Goal: Book appointment/travel/reservation

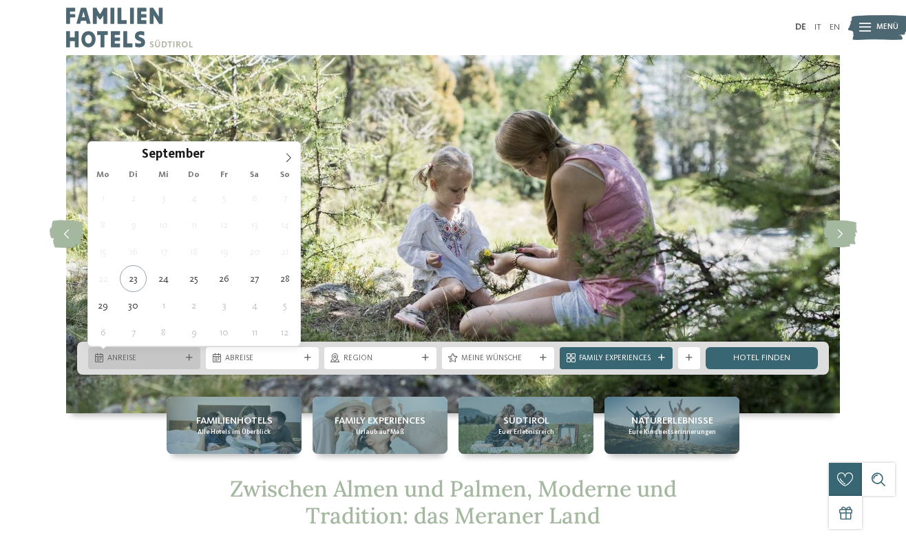
click at [182, 352] on div "Anreise" at bounding box center [144, 358] width 79 height 12
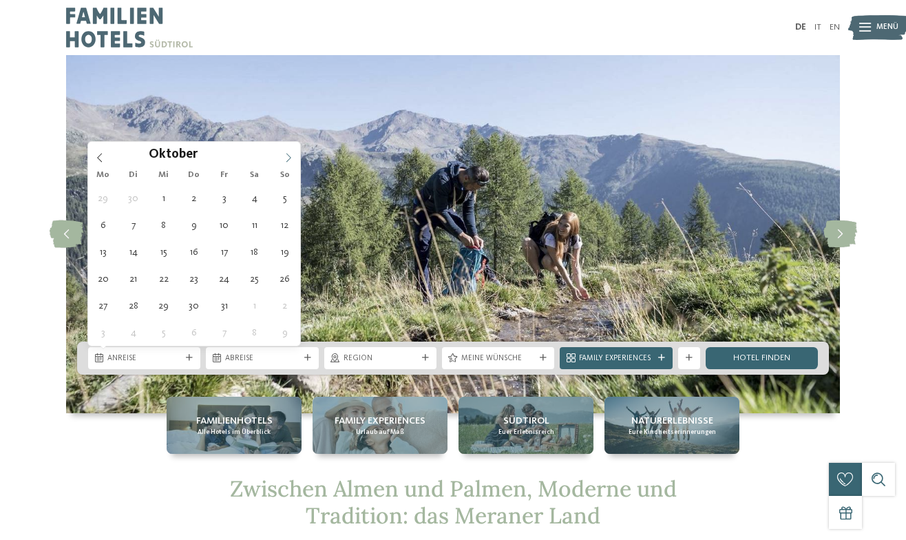
click at [285, 165] on span at bounding box center [288, 153] width 23 height 23
type div "[DATE]"
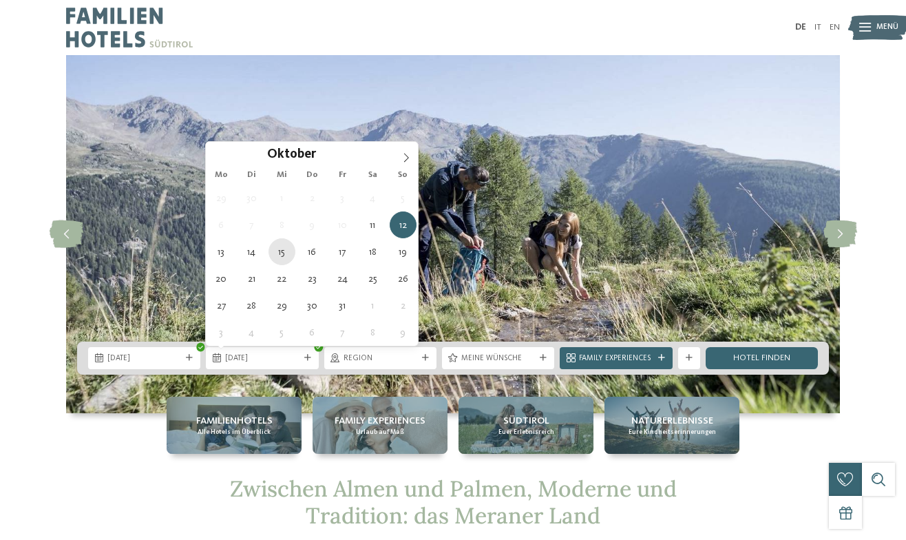
type div "[DATE]"
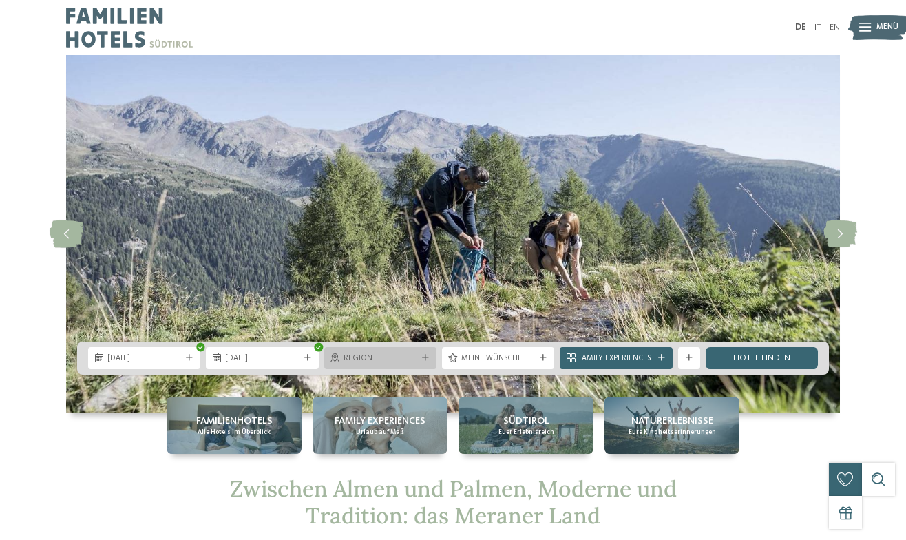
click at [399, 361] on span "Region" at bounding box center [381, 358] width 74 height 11
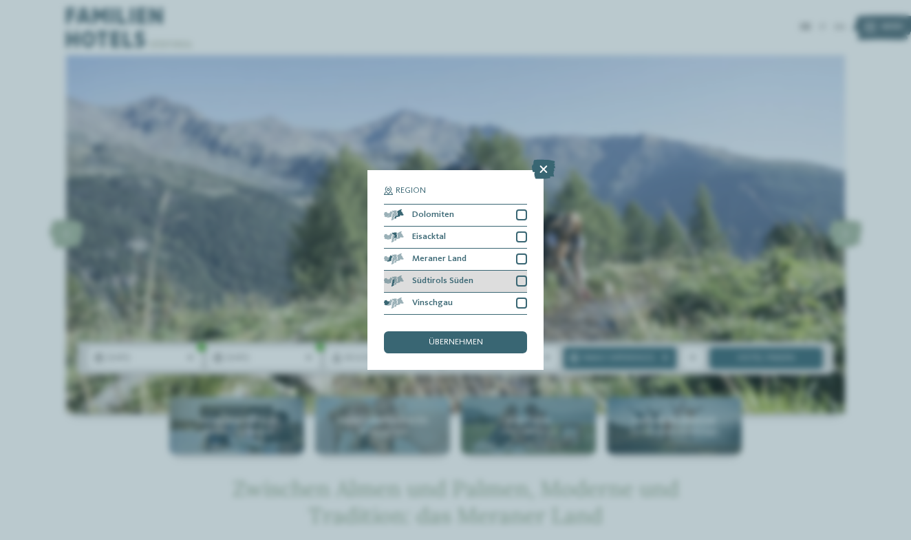
click at [500, 271] on div "Südtirols Süden" at bounding box center [455, 282] width 143 height 22
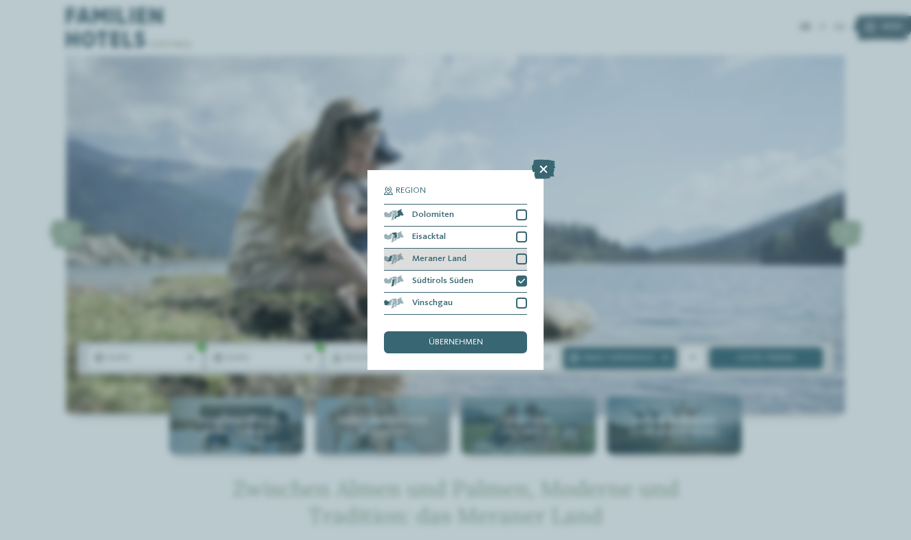
click at [513, 249] on div "Meraner Land" at bounding box center [455, 260] width 143 height 22
click at [485, 275] on div "Region Dolomiten Eisacktal" at bounding box center [455, 270] width 143 height 167
click at [480, 338] on span "übernehmen" at bounding box center [456, 342] width 54 height 9
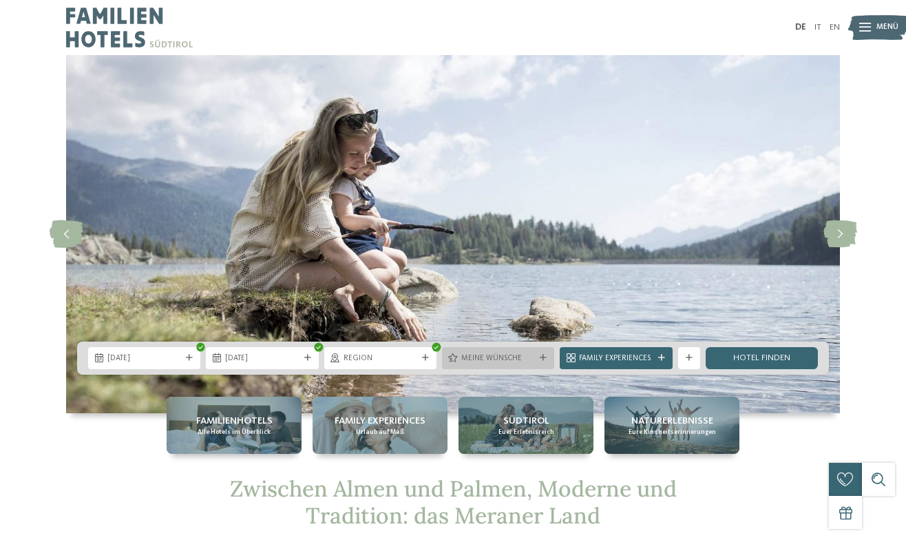
click at [533, 350] on div "Meine Wünsche" at bounding box center [498, 358] width 112 height 22
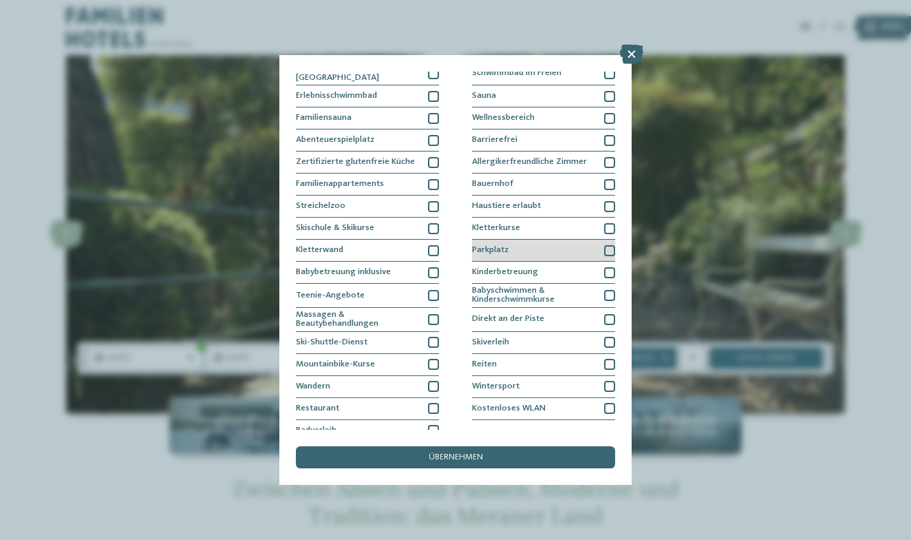
scroll to position [50, 0]
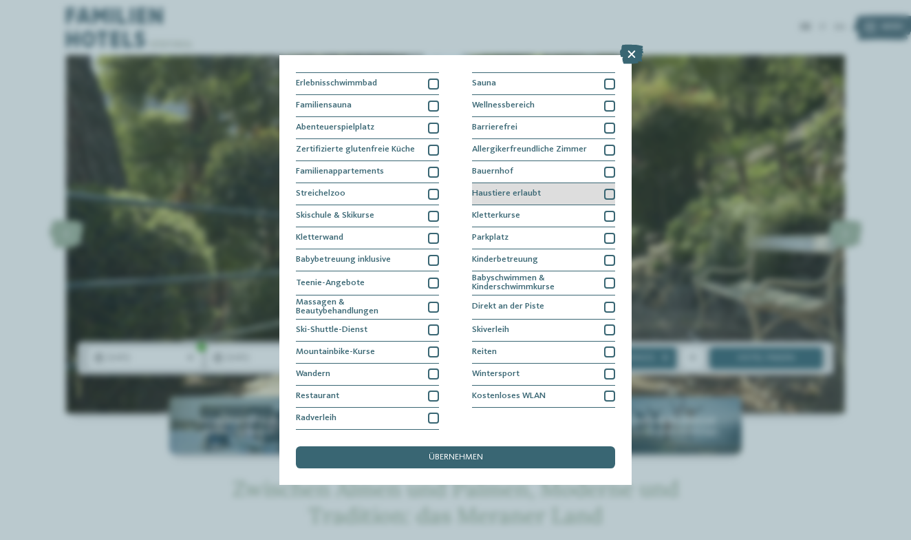
click at [585, 187] on div "Haustiere erlaubt" at bounding box center [543, 194] width 143 height 22
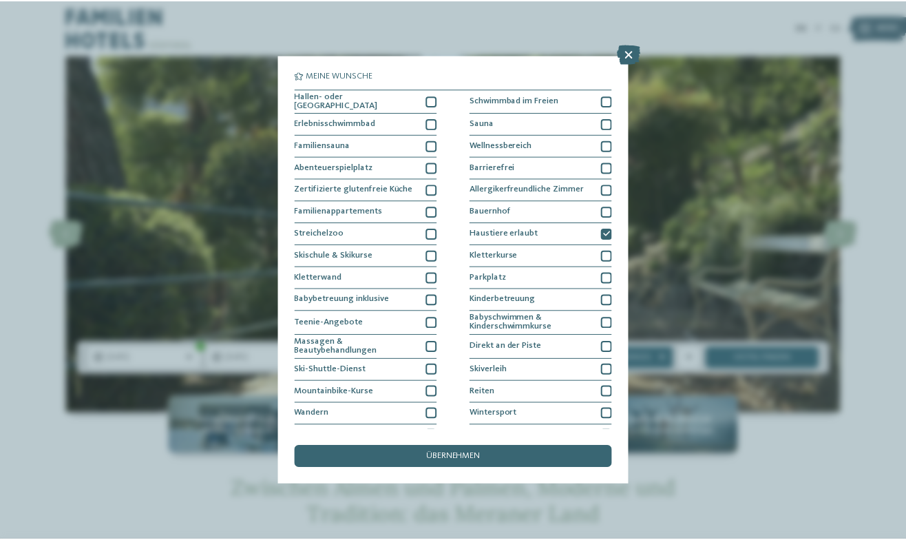
scroll to position [0, 0]
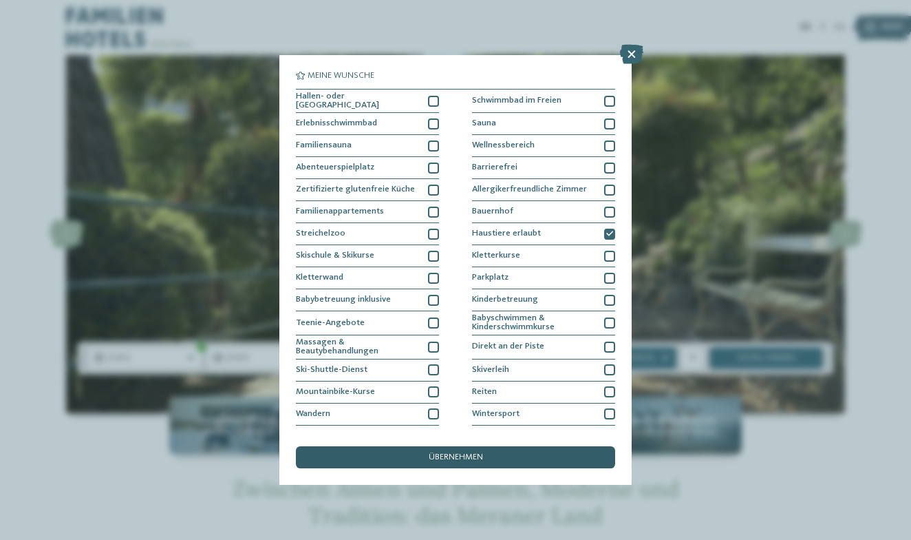
click at [522, 446] on div "übernehmen" at bounding box center [455, 457] width 319 height 22
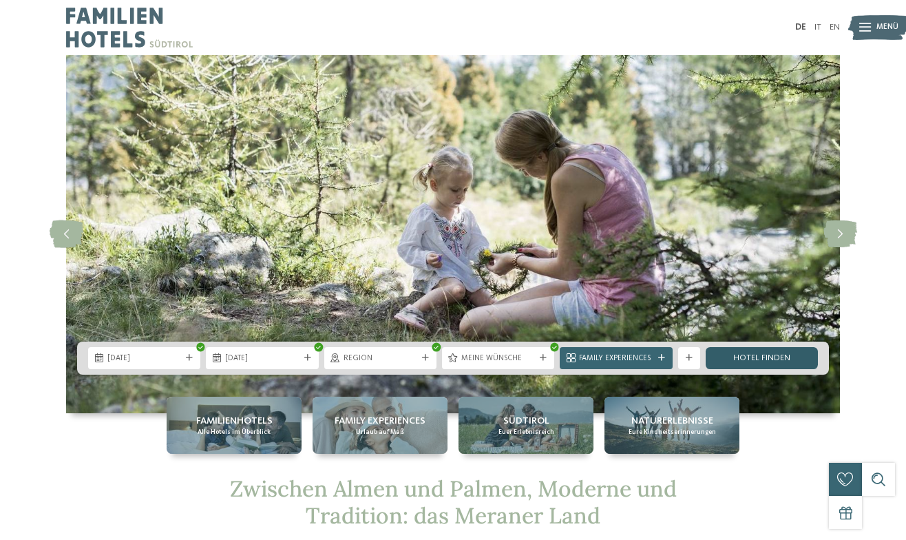
click at [743, 358] on link "Hotel finden" at bounding box center [762, 358] width 112 height 22
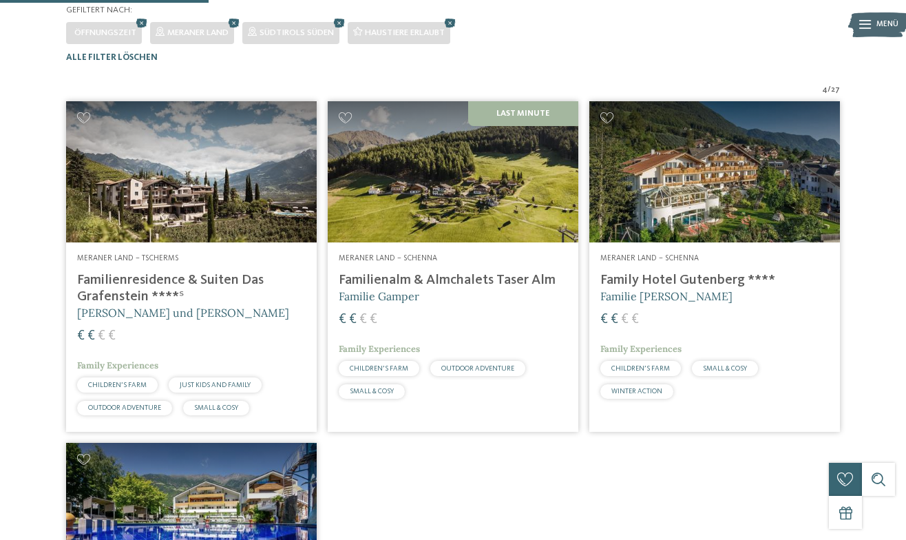
scroll to position [338, 0]
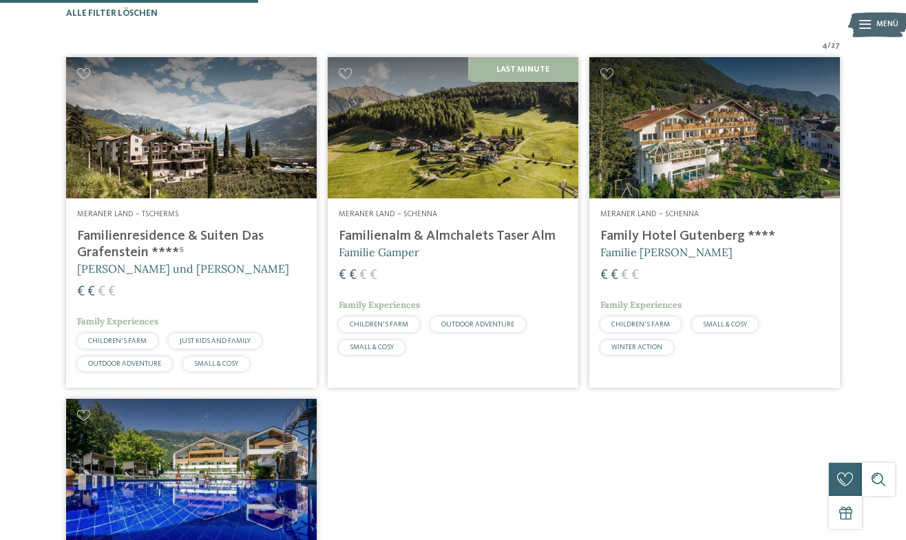
click at [494, 260] on h5 "Familie Gamper" at bounding box center [453, 251] width 229 height 15
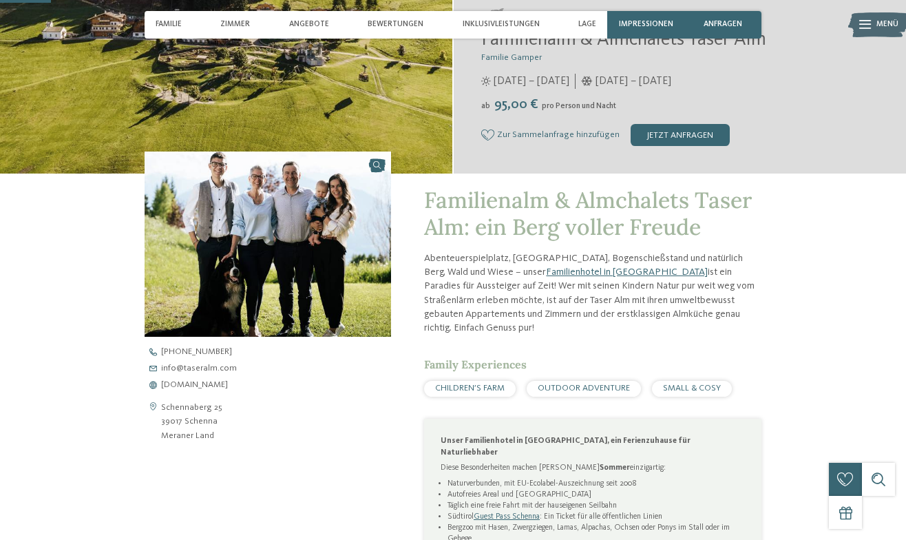
scroll to position [246, 0]
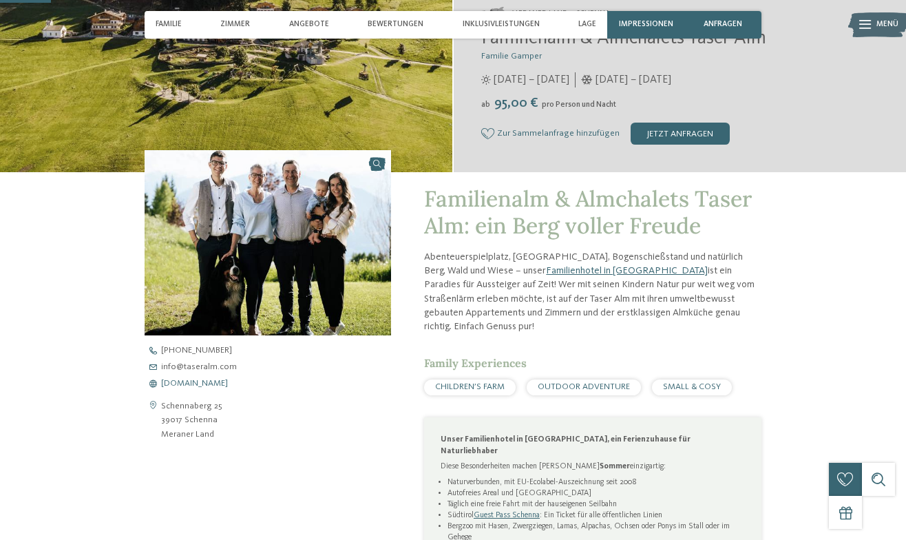
click at [213, 381] on span "www.taseralm.com" at bounding box center [194, 383] width 67 height 9
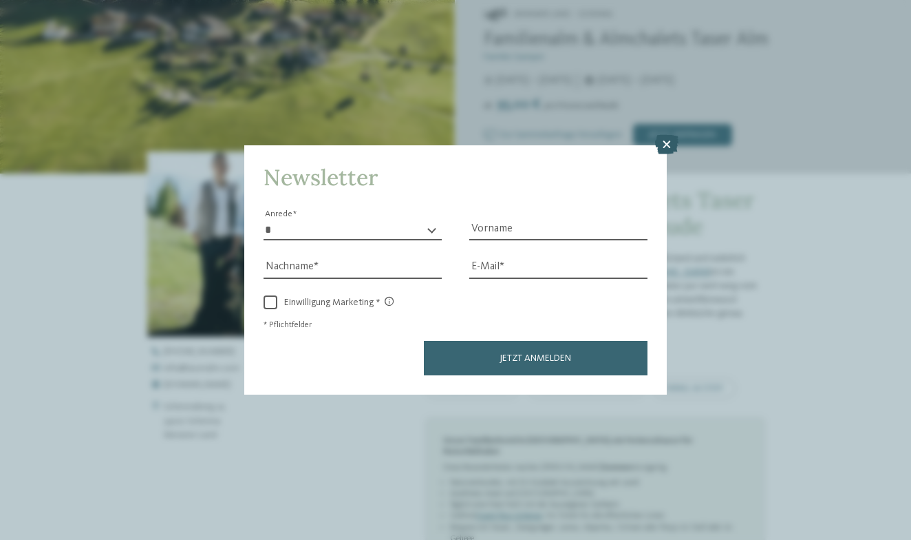
click at [666, 135] on icon at bounding box center [666, 144] width 23 height 19
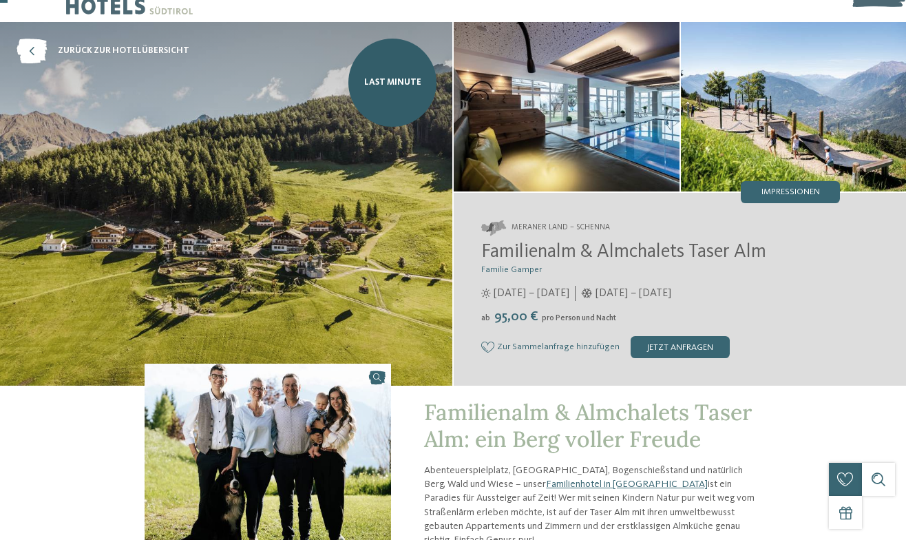
scroll to position [21, 0]
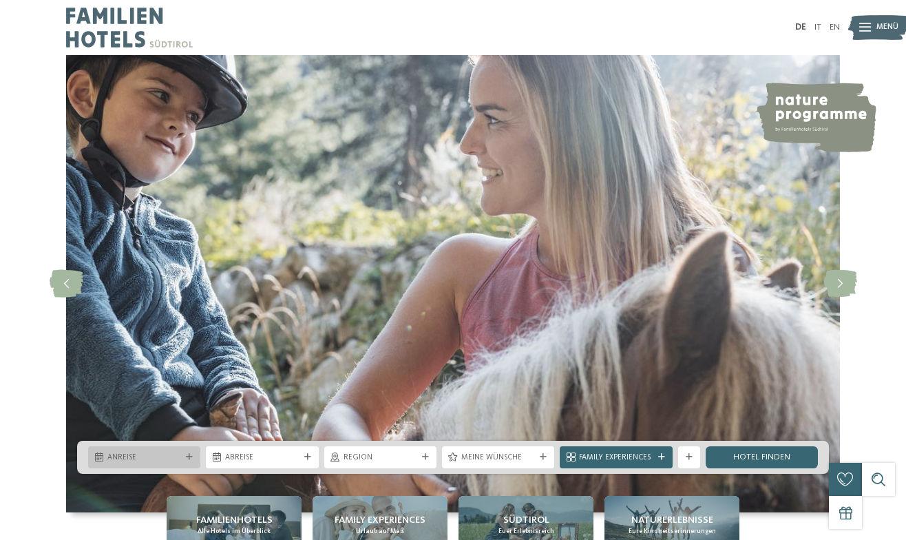
click at [171, 451] on div "Anreise" at bounding box center [144, 457] width 79 height 12
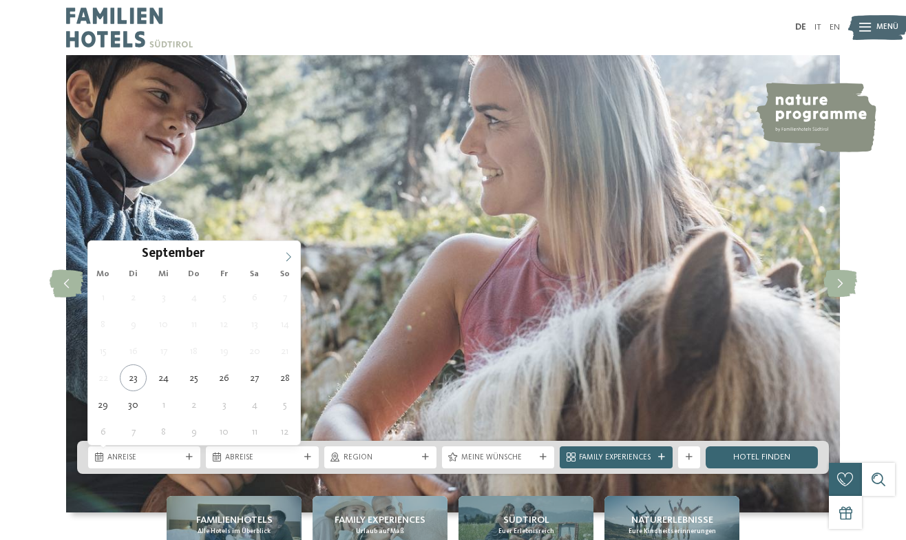
click at [290, 257] on icon at bounding box center [289, 257] width 10 height 10
type div "[DATE]"
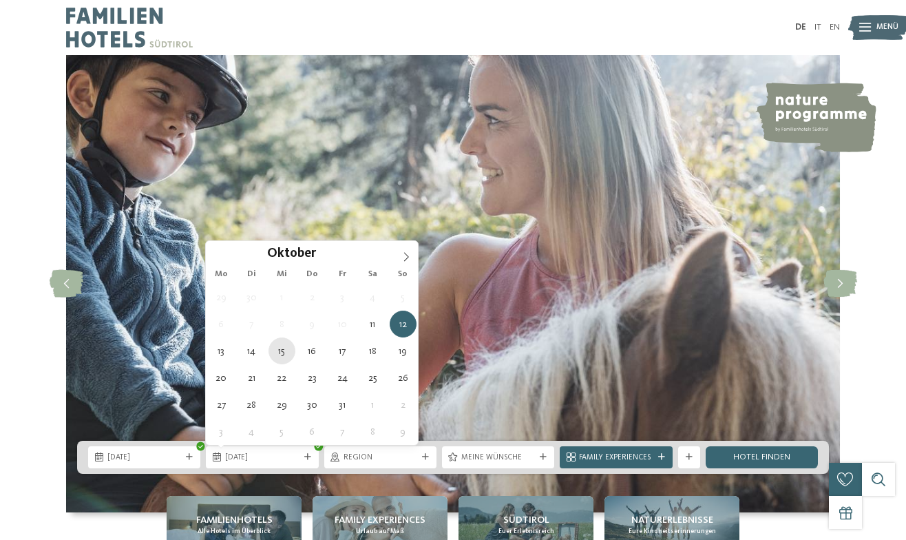
type div "[DATE]"
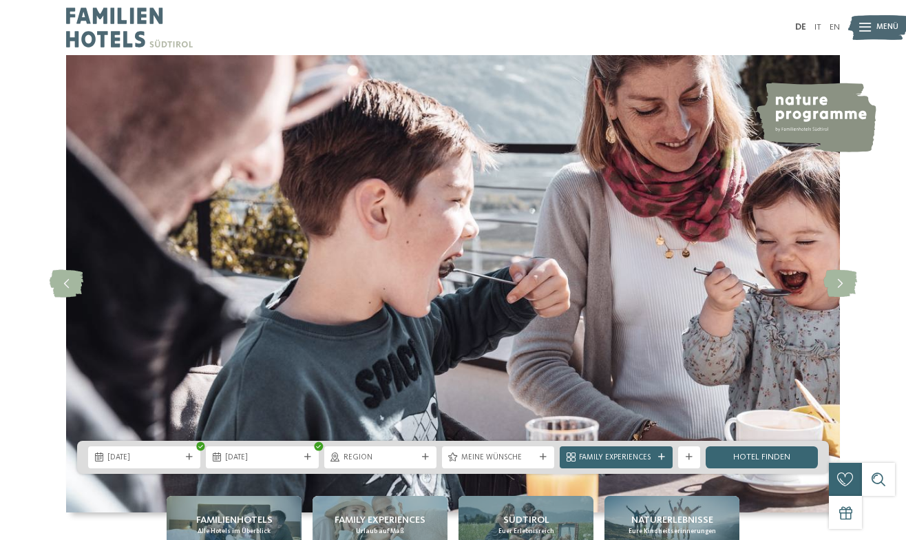
click at [364, 472] on div "11.10.2025 15.10.2025" at bounding box center [453, 457] width 752 height 33
click at [369, 461] on span "Region" at bounding box center [381, 457] width 74 height 11
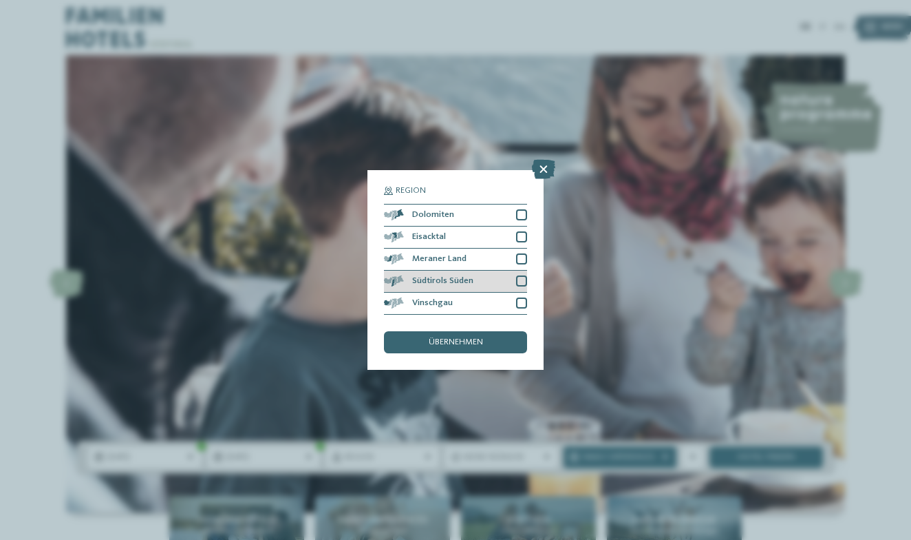
click at [470, 271] on div "Südtirols Süden" at bounding box center [455, 282] width 143 height 22
click at [476, 249] on div "Meraner Land" at bounding box center [455, 260] width 143 height 22
click at [473, 331] on div "übernehmen" at bounding box center [455, 342] width 143 height 22
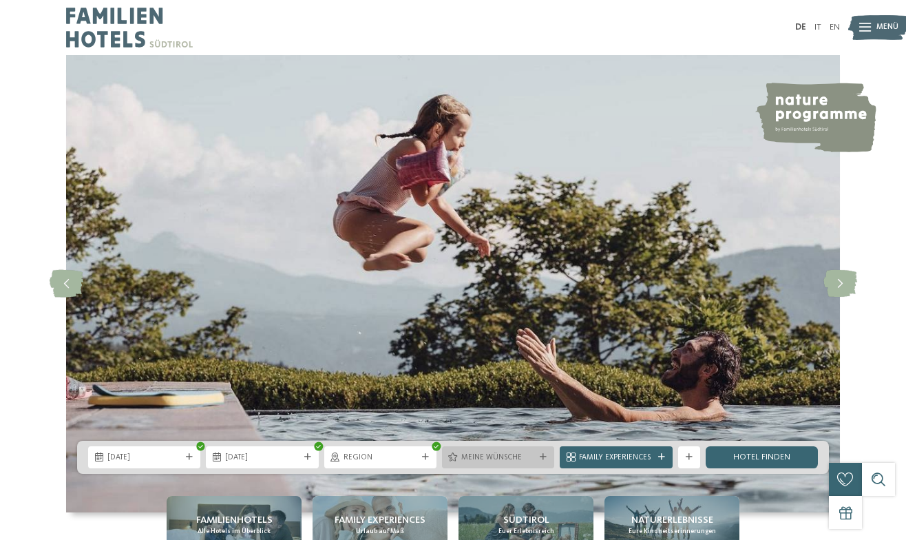
click at [479, 447] on div "Meine Wünsche" at bounding box center [498, 457] width 112 height 22
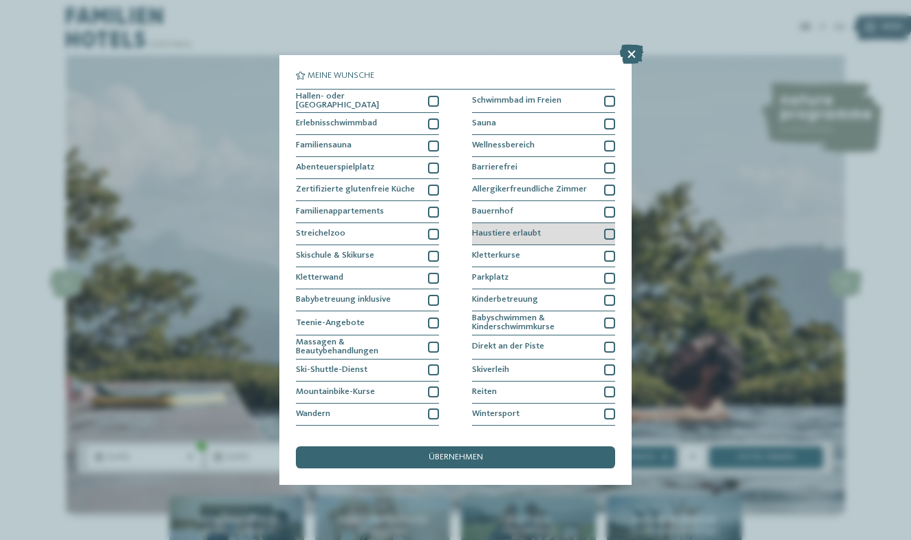
click at [528, 229] on span "Haustiere erlaubt" at bounding box center [506, 233] width 69 height 9
click at [522, 446] on div "übernehmen" at bounding box center [455, 457] width 319 height 22
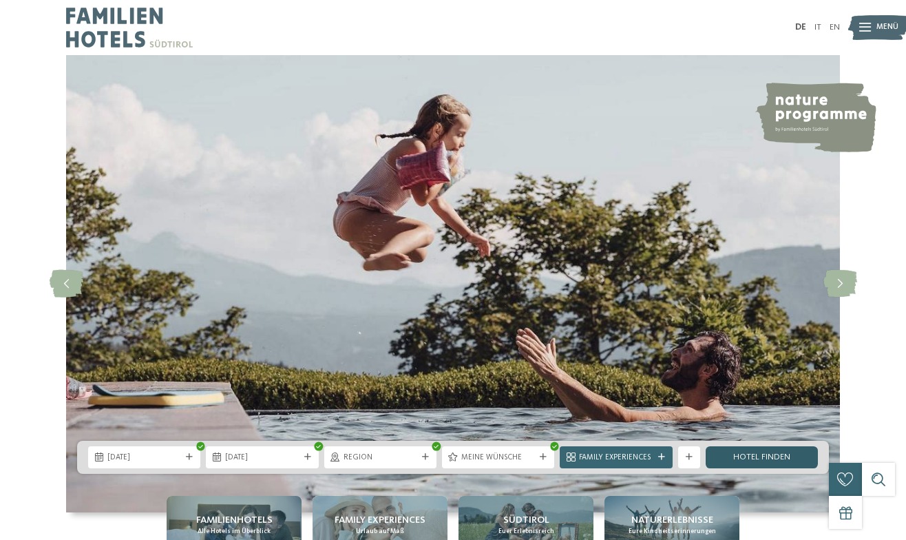
click at [732, 458] on link "Hotel finden" at bounding box center [762, 457] width 112 height 22
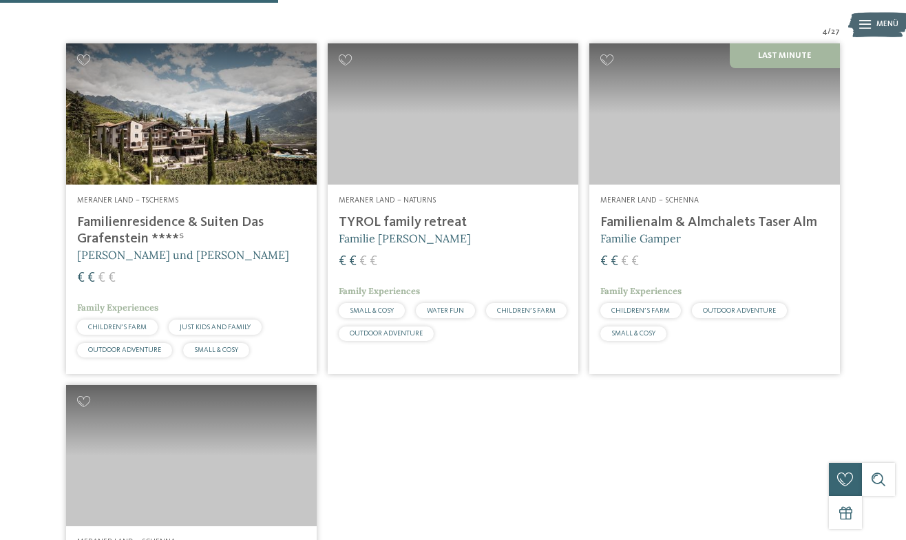
scroll to position [343, 0]
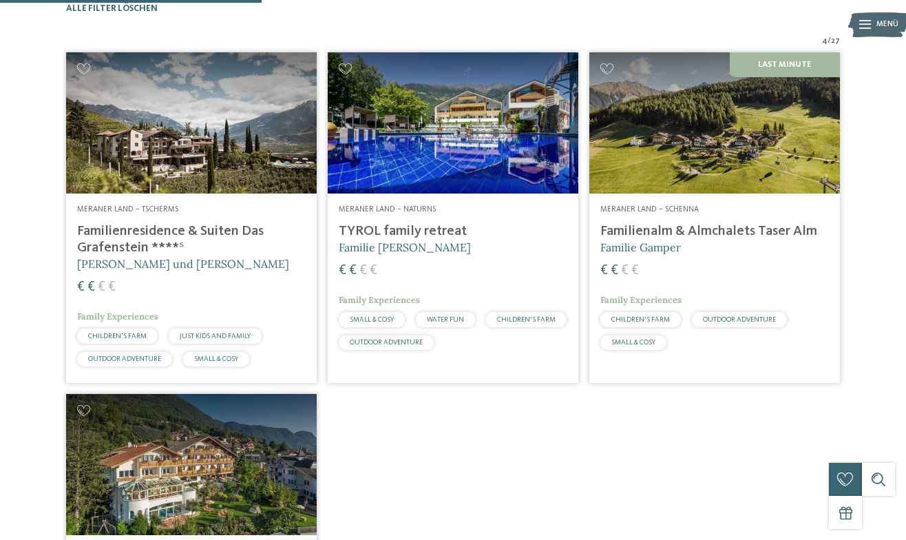
click at [436, 240] on h4 "TYROL family retreat" at bounding box center [453, 231] width 229 height 17
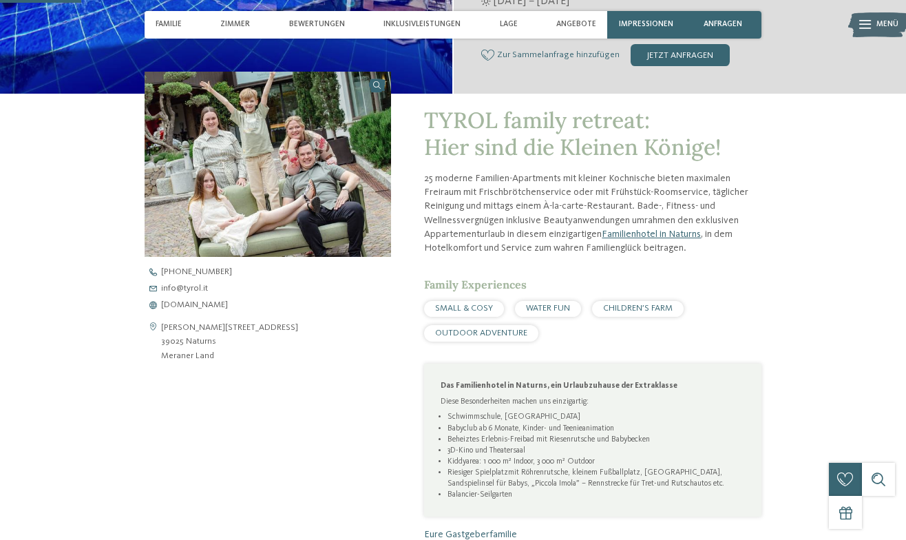
scroll to position [356, 0]
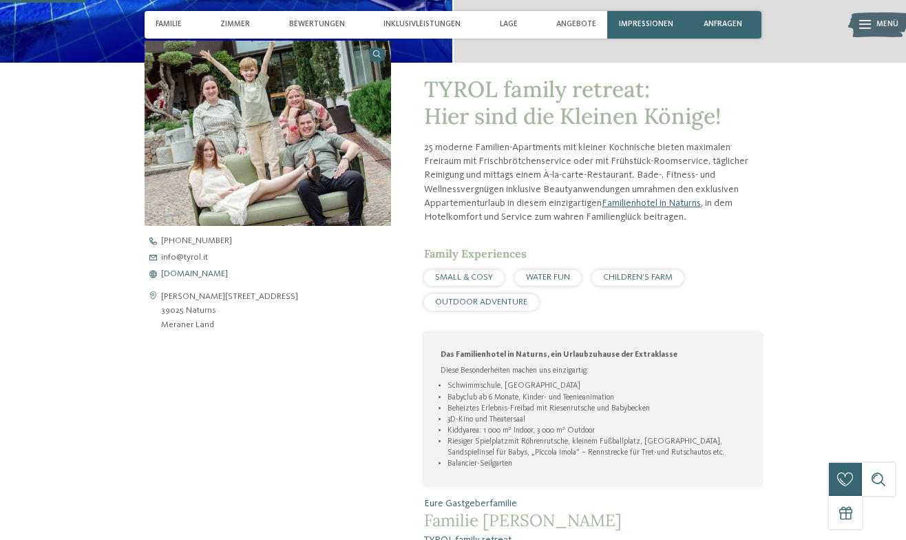
click at [185, 271] on span "[DOMAIN_NAME]" at bounding box center [194, 274] width 67 height 9
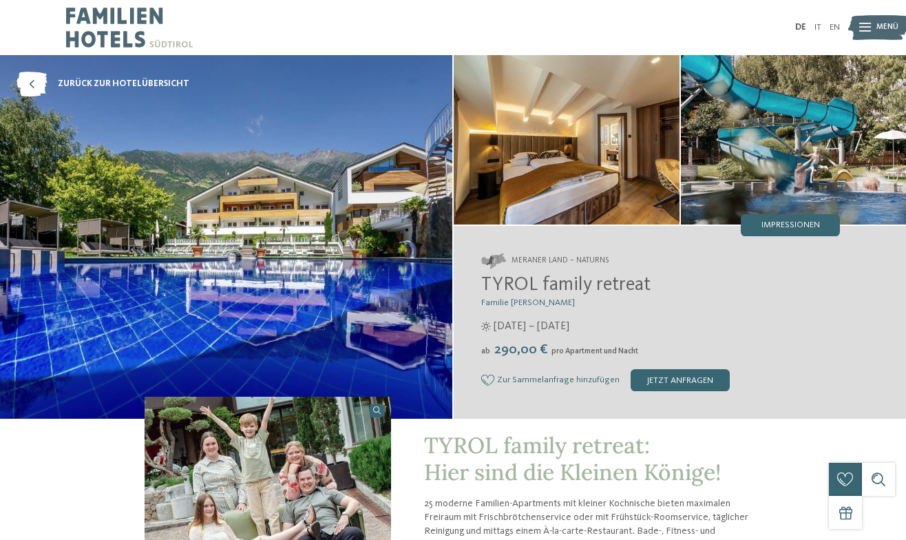
scroll to position [0, 0]
